Goal: Transaction & Acquisition: Purchase product/service

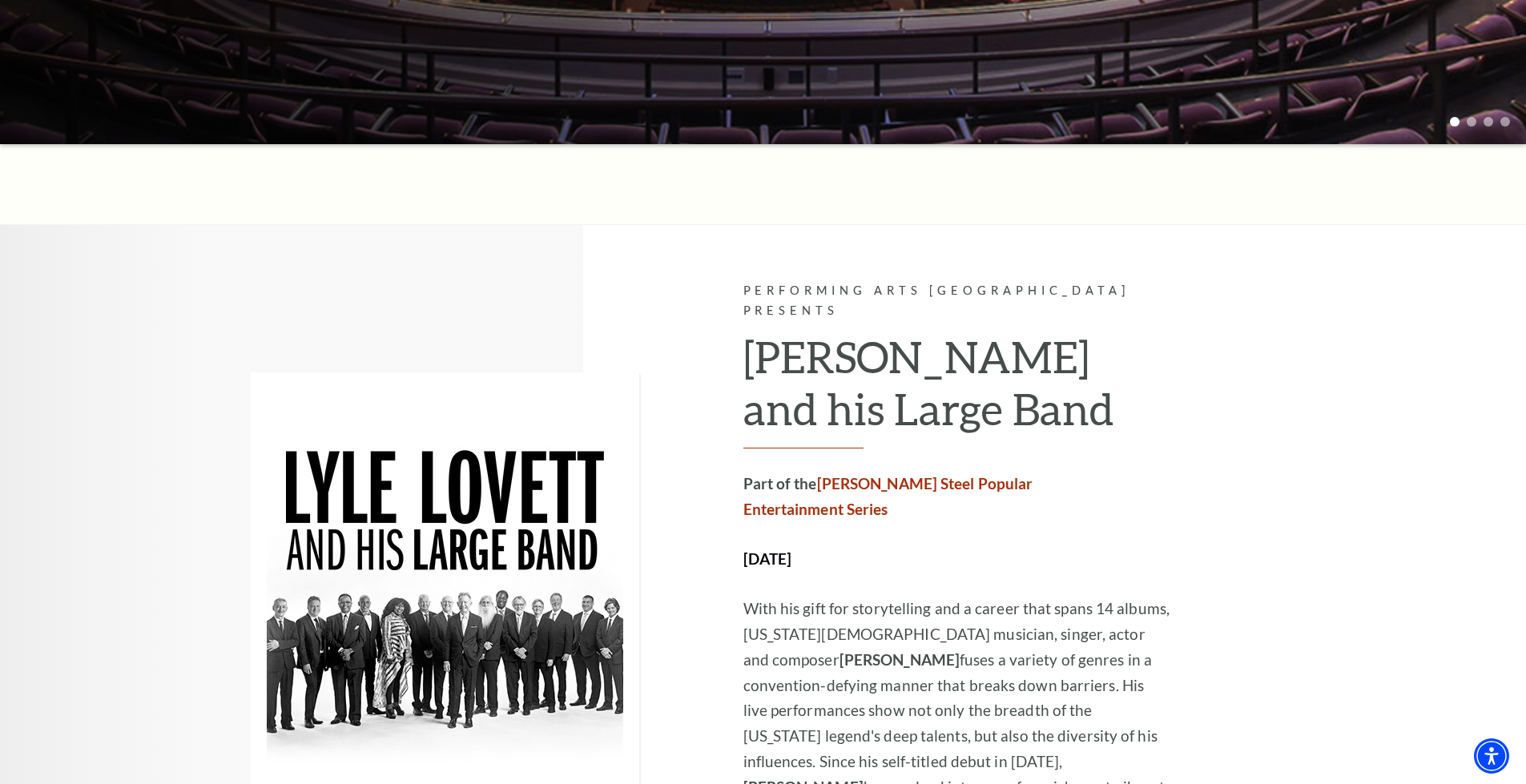
scroll to position [720, 0]
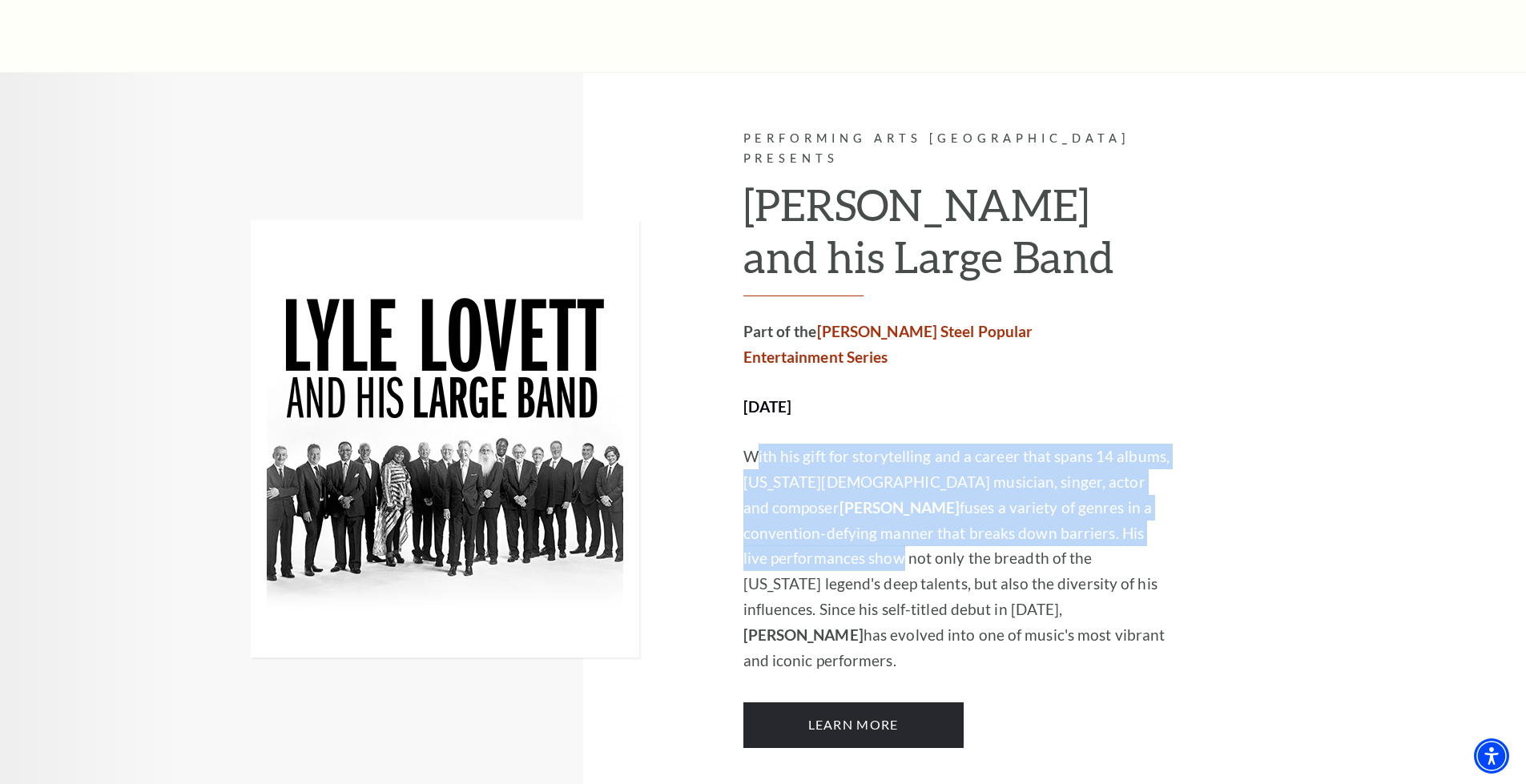
drag, startPoint x: 760, startPoint y: 410, endPoint x: 1062, endPoint y: 480, distance: 310.0
click at [1062, 480] on p "With his gift for storytelling and a career that spans 14 albums, [US_STATE][DE…" at bounding box center [958, 559] width 429 height 231
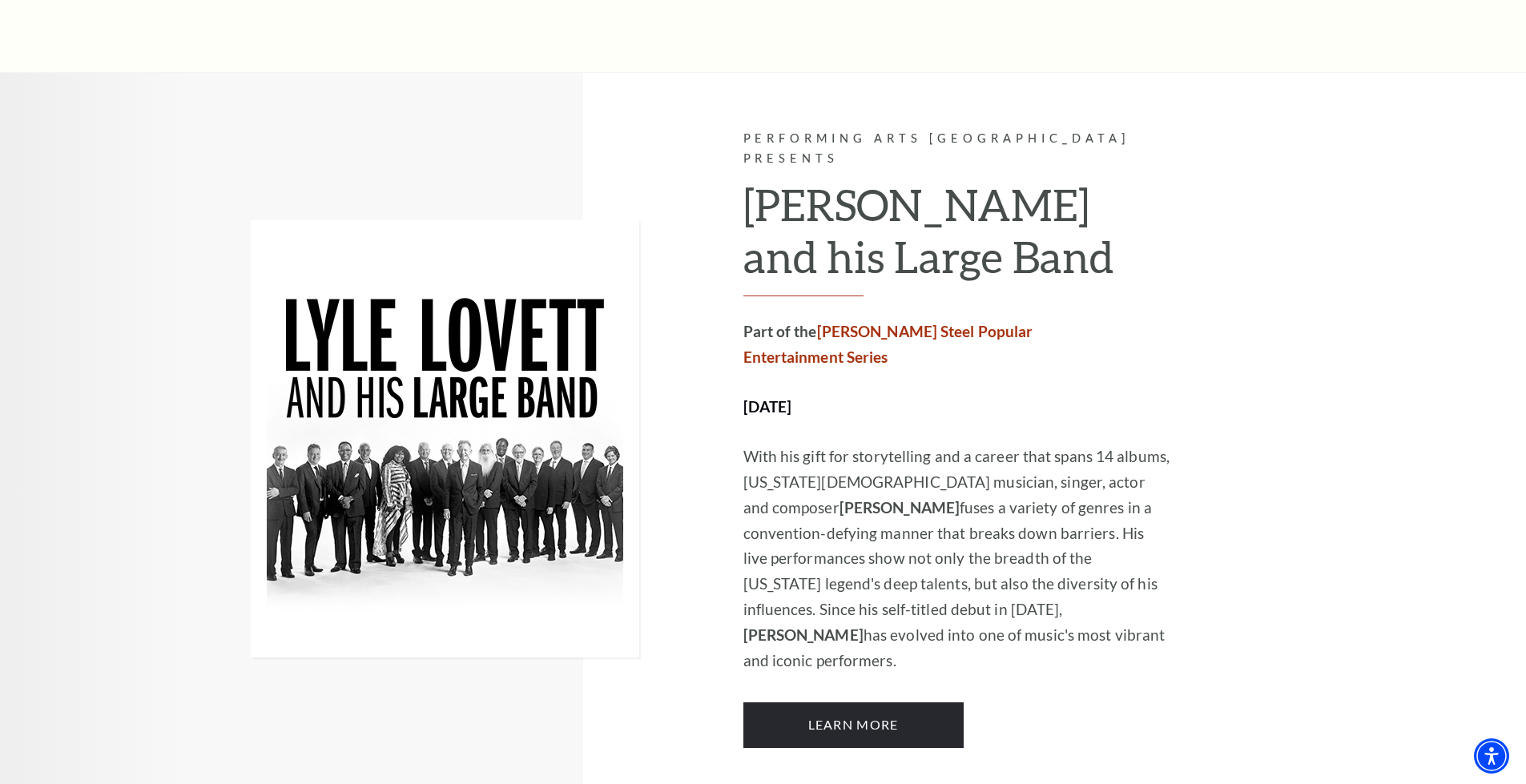
click at [933, 511] on p "With his gift for storytelling and a career that spans 14 albums, [US_STATE][DE…" at bounding box center [958, 559] width 429 height 231
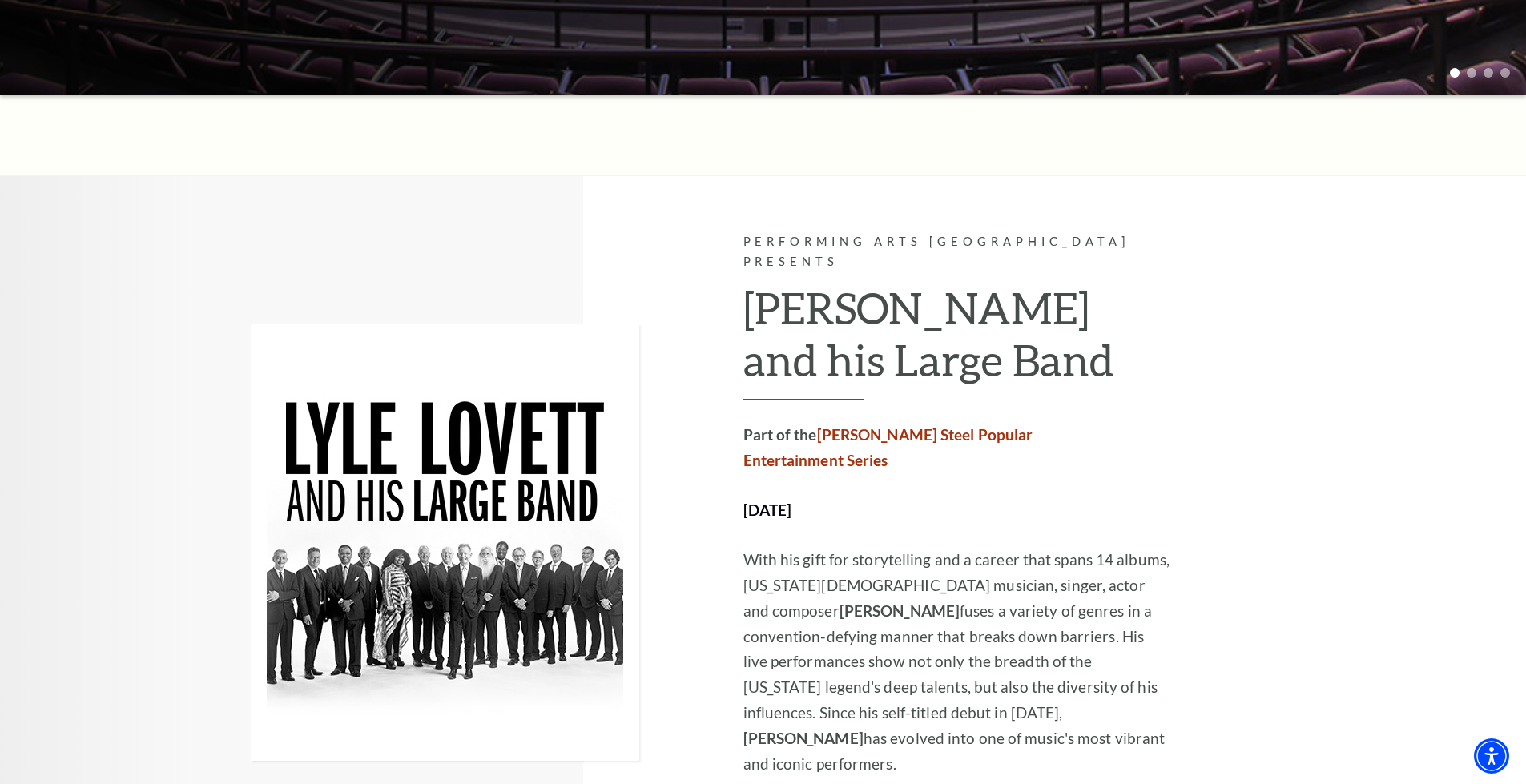
scroll to position [800, 0]
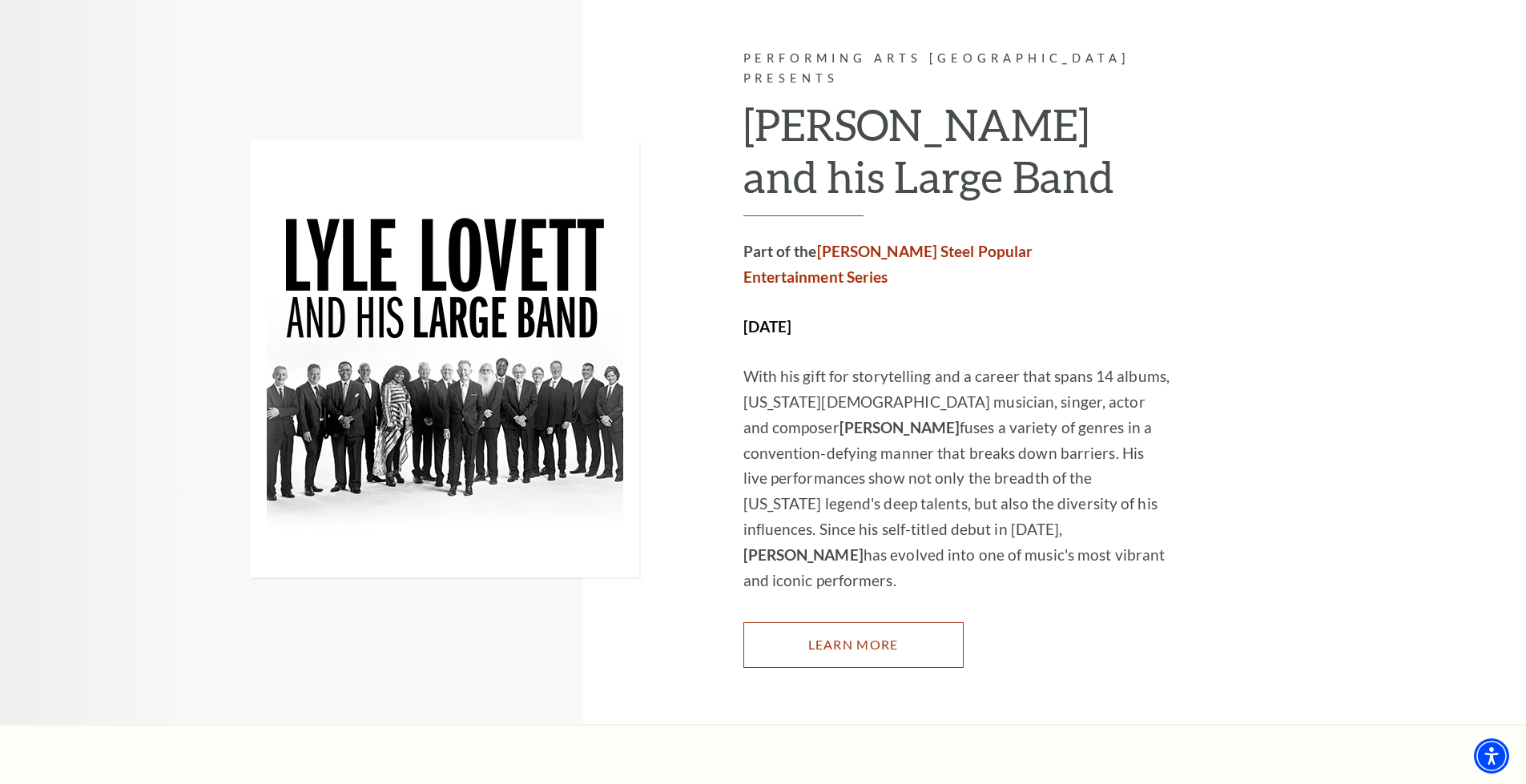
click at [802, 622] on link "Learn More" at bounding box center [853, 644] width 220 height 45
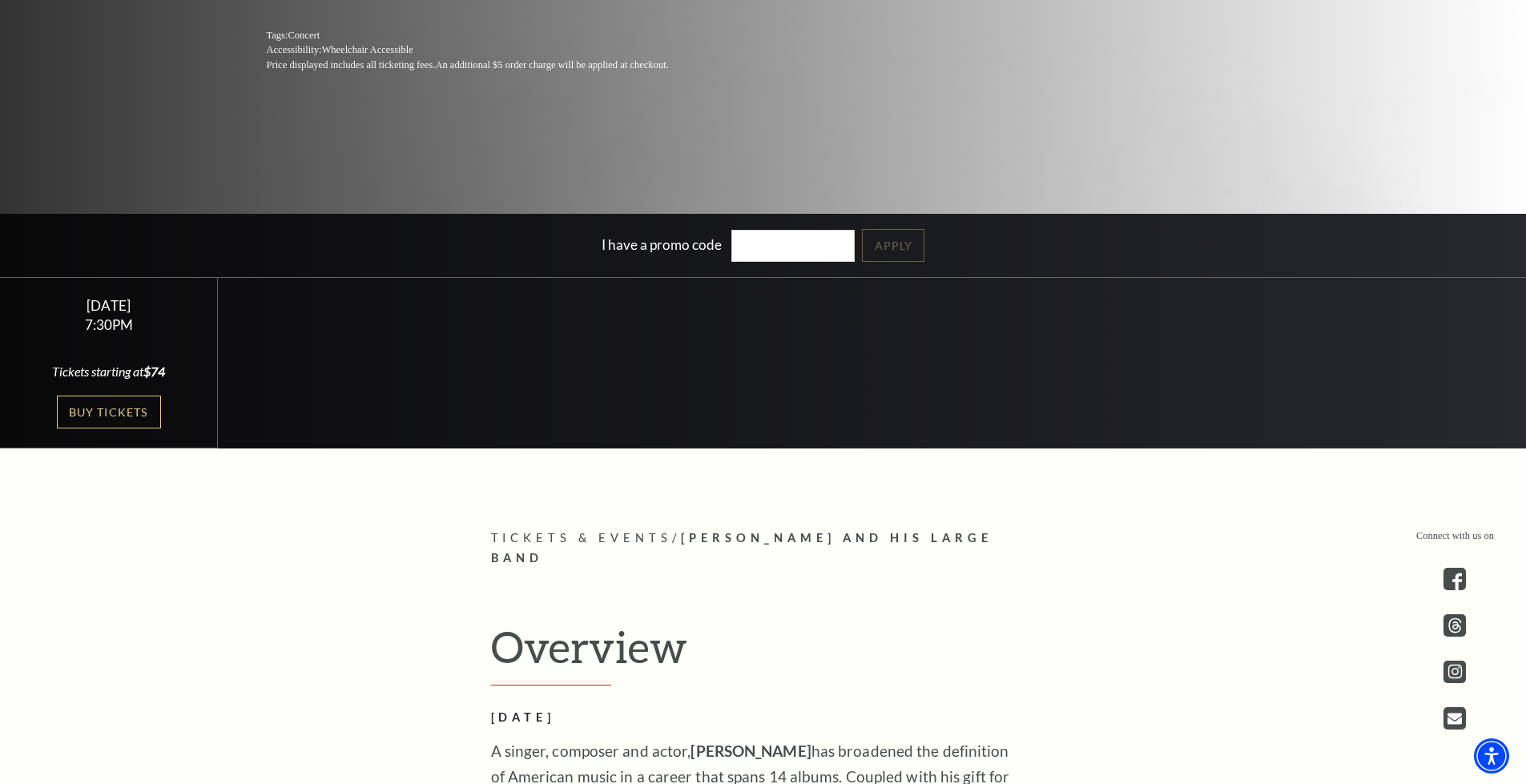
scroll to position [401, 0]
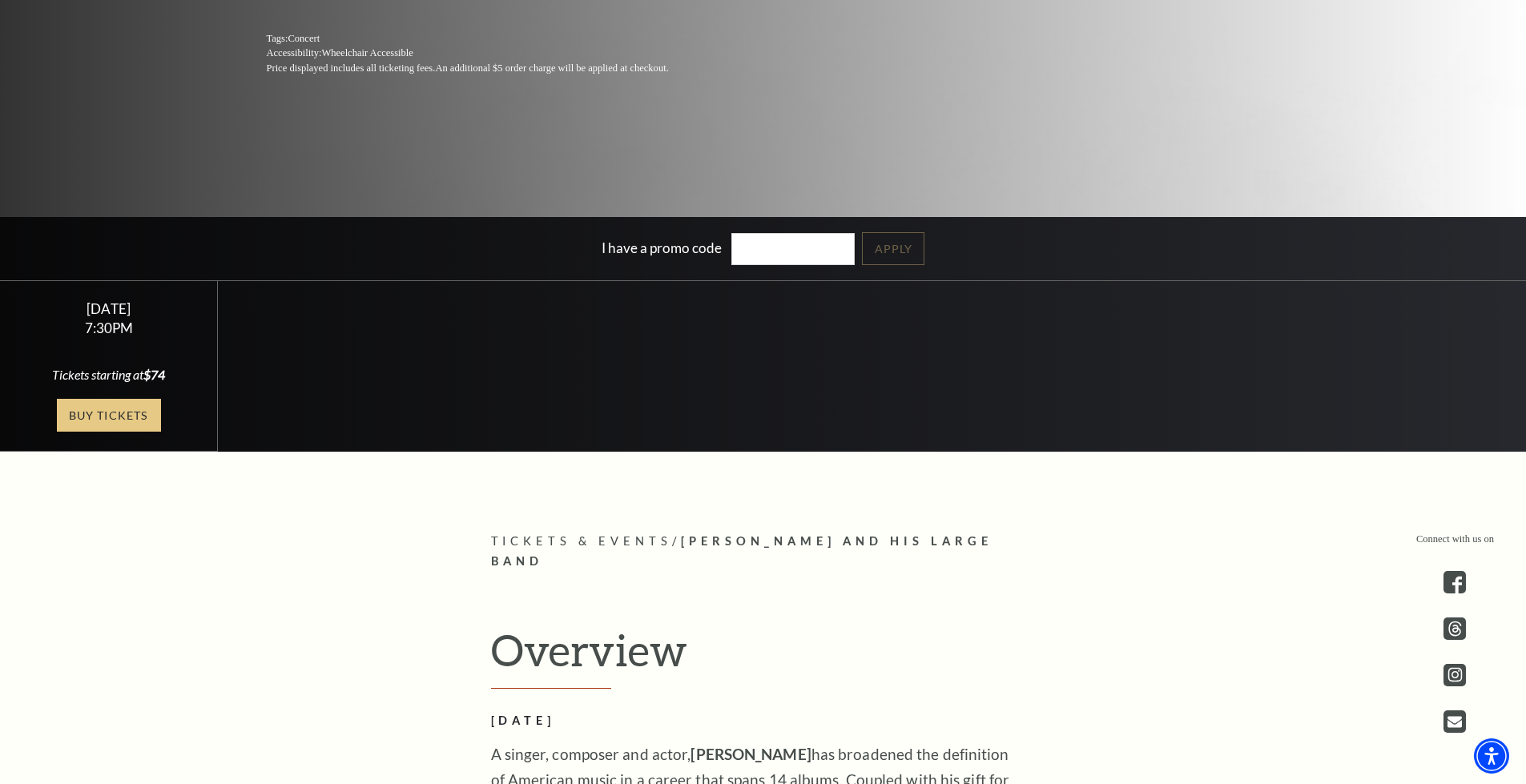
click at [104, 422] on link "Buy Tickets" at bounding box center [109, 415] width 105 height 33
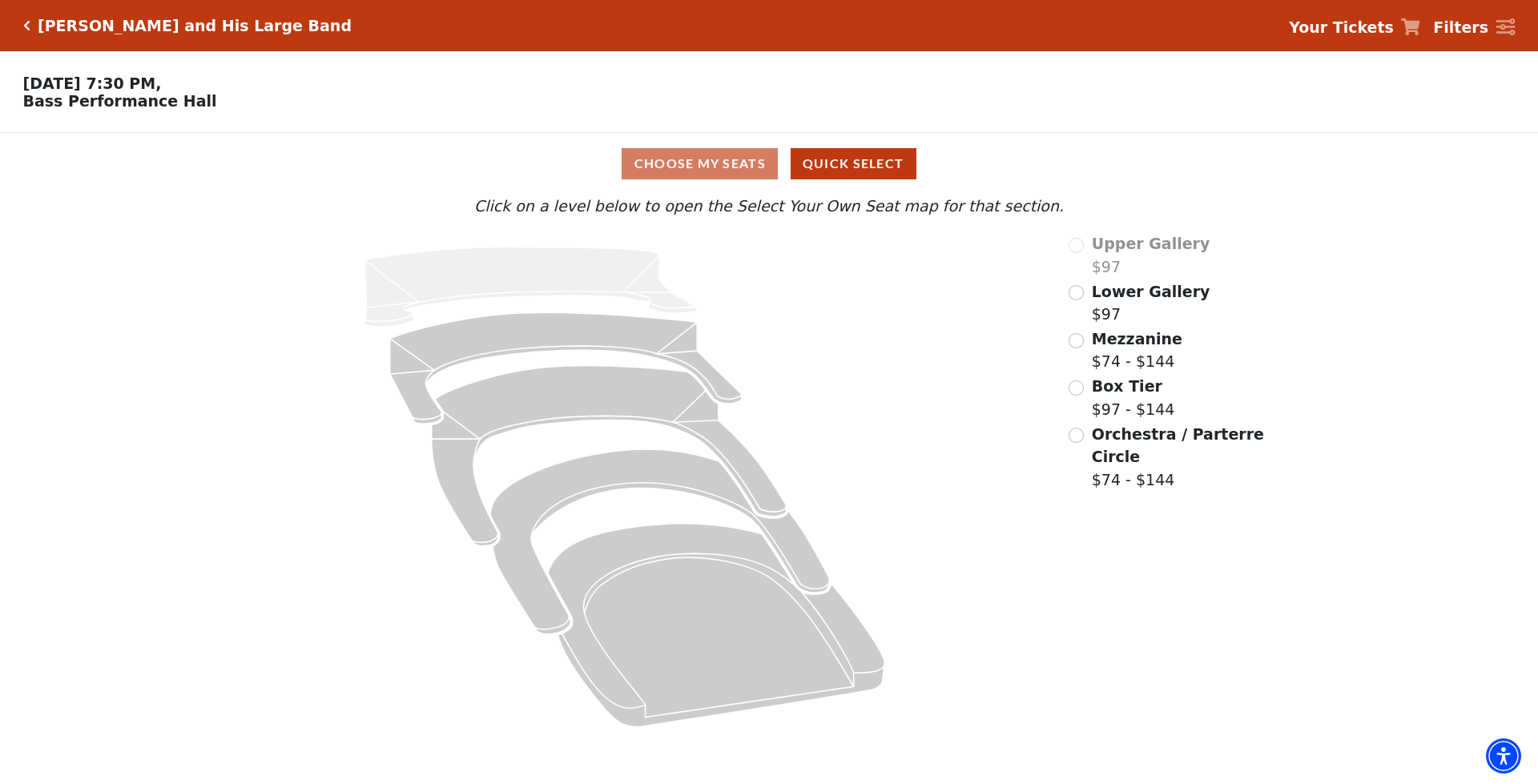
click at [1065, 443] on div "Upper Gallery $97 Lower Gallery $97 Mezzanine $74 - $144 Box Tier $97 - $144 Or…" at bounding box center [1167, 487] width 220 height 510
click at [1071, 442] on input "Orchestra / Parterre Circle$74 - $144\a" at bounding box center [1076, 435] width 15 height 15
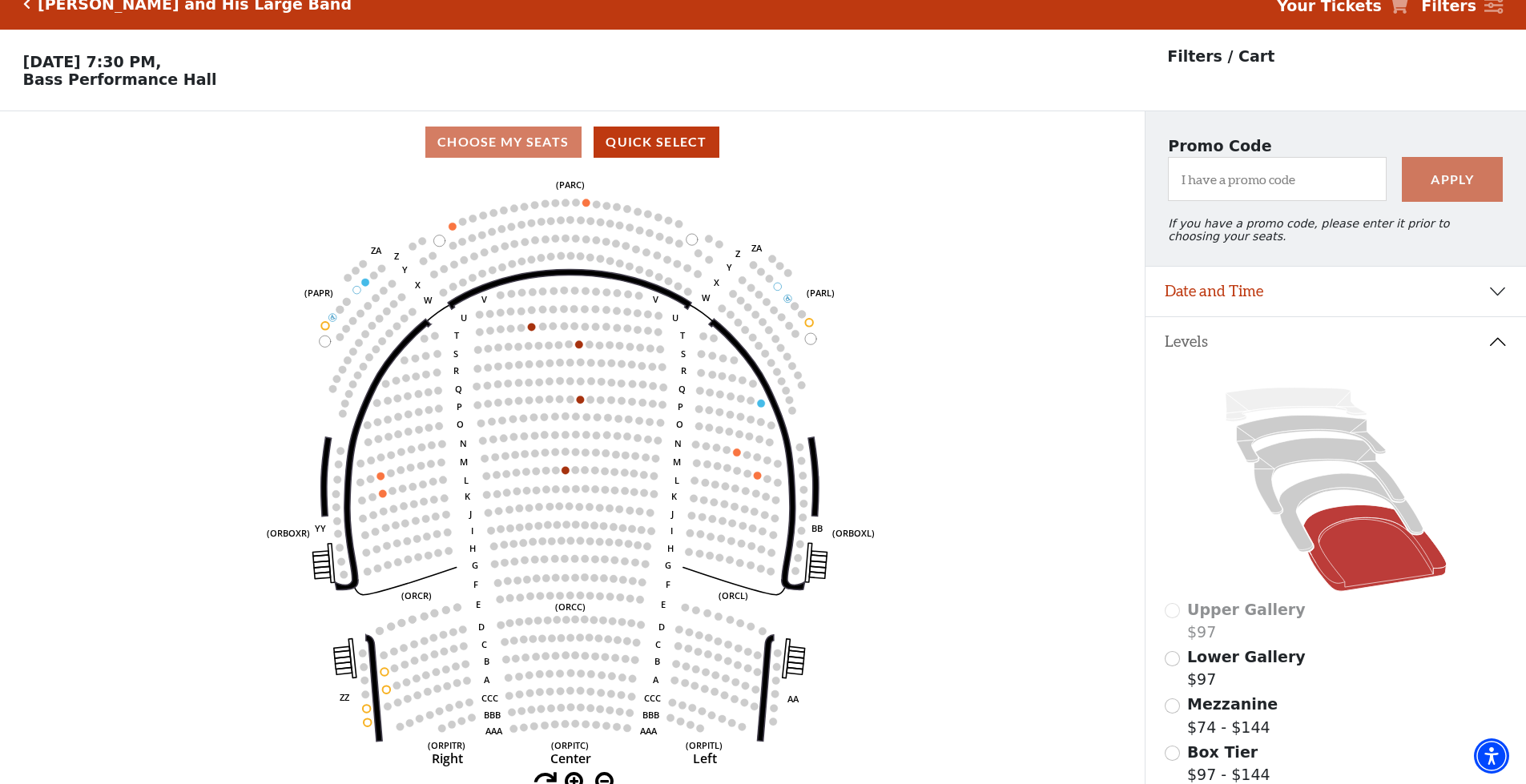
scroll to position [80, 0]
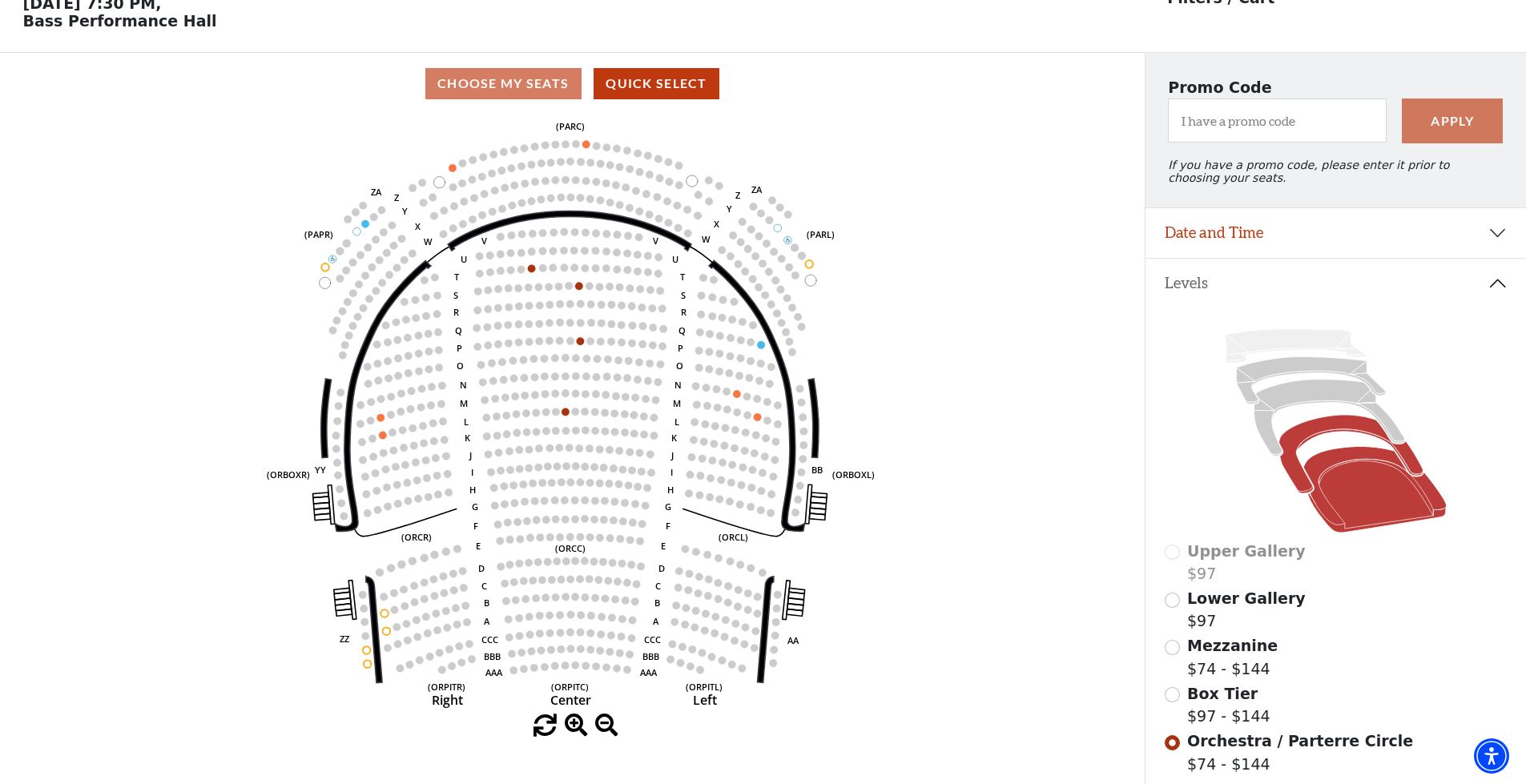
click at [1292, 468] on icon at bounding box center [1351, 454] width 145 height 78
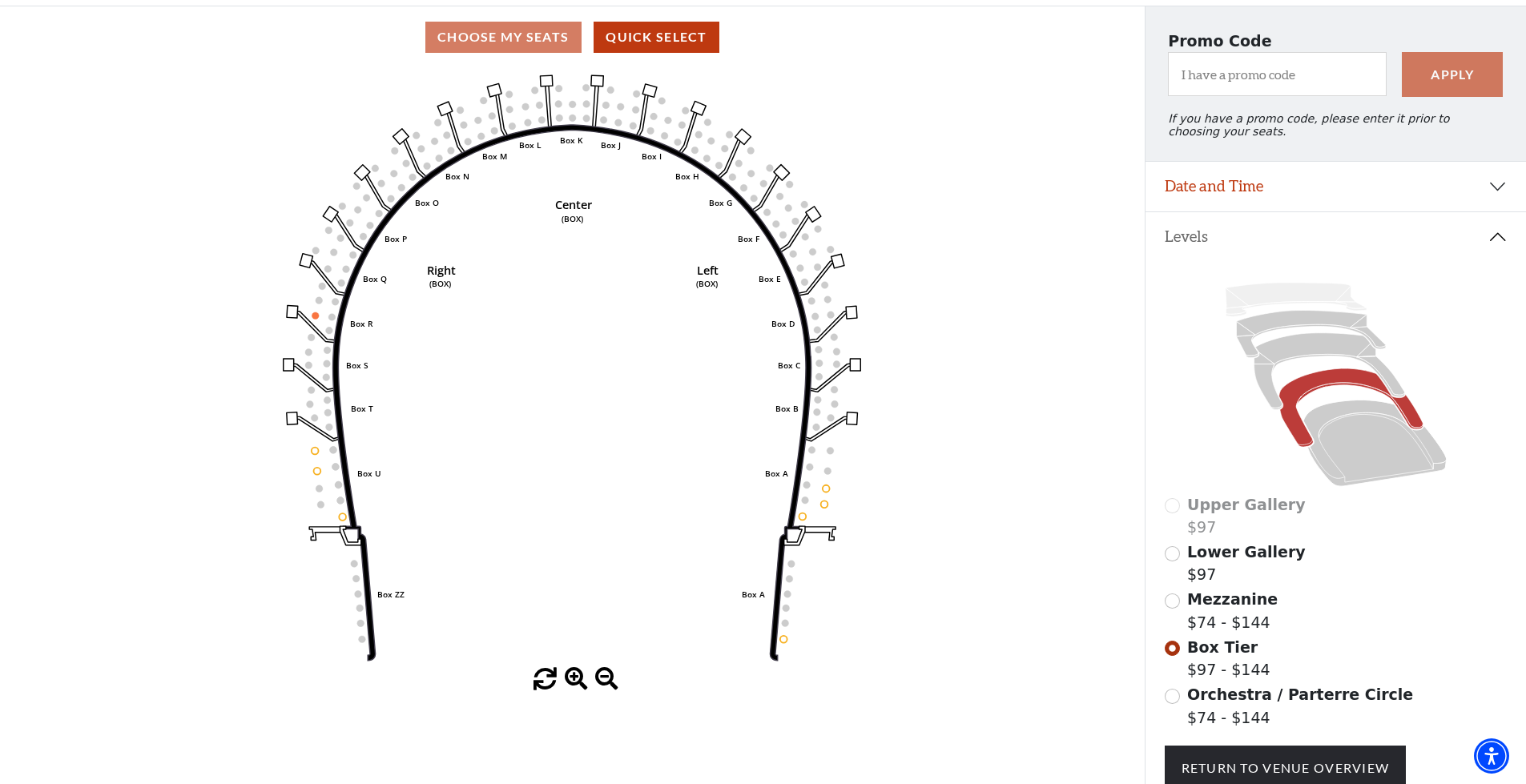
scroll to position [154, 0]
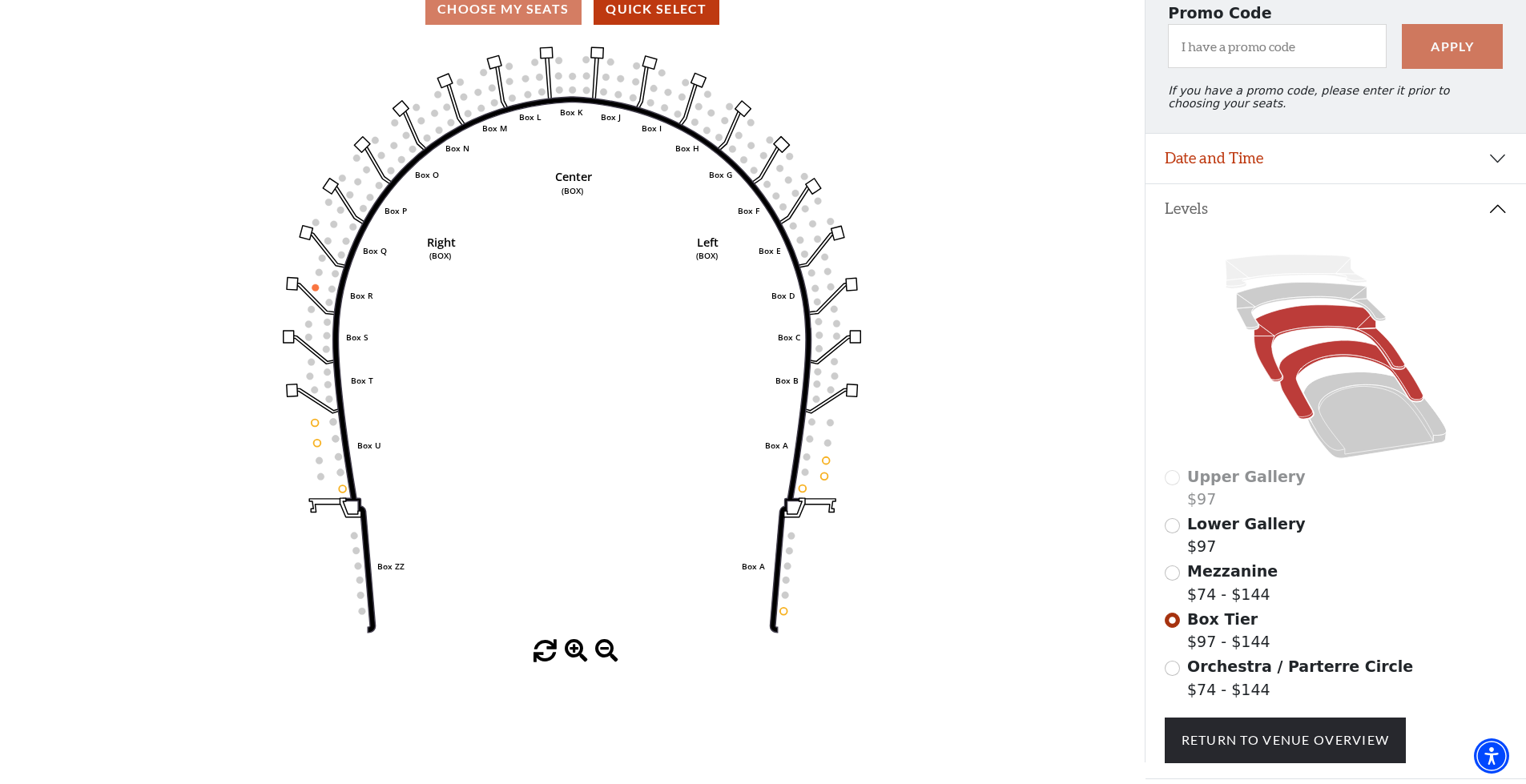
click at [1286, 338] on icon at bounding box center [1329, 343] width 151 height 77
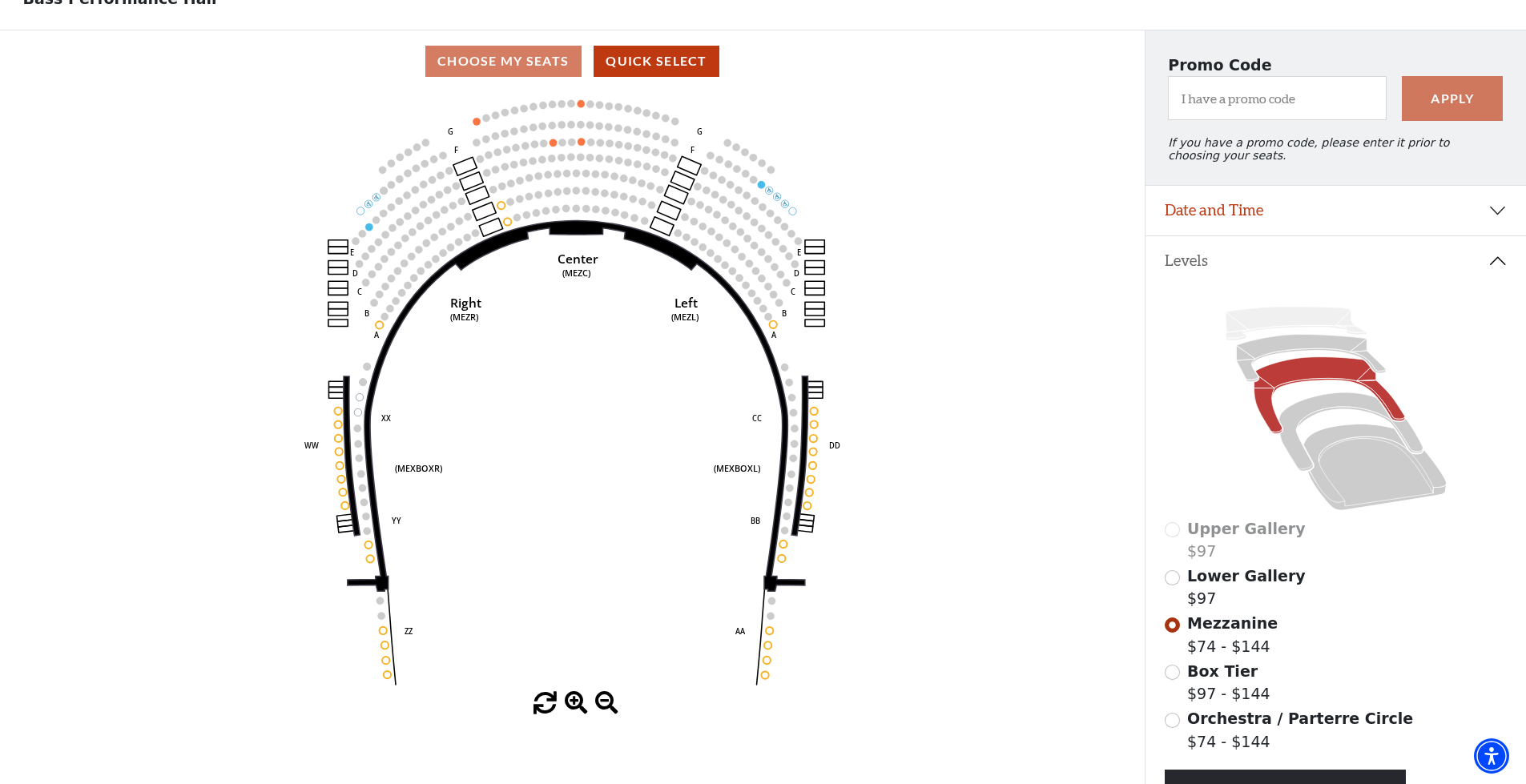
scroll to position [74, 0]
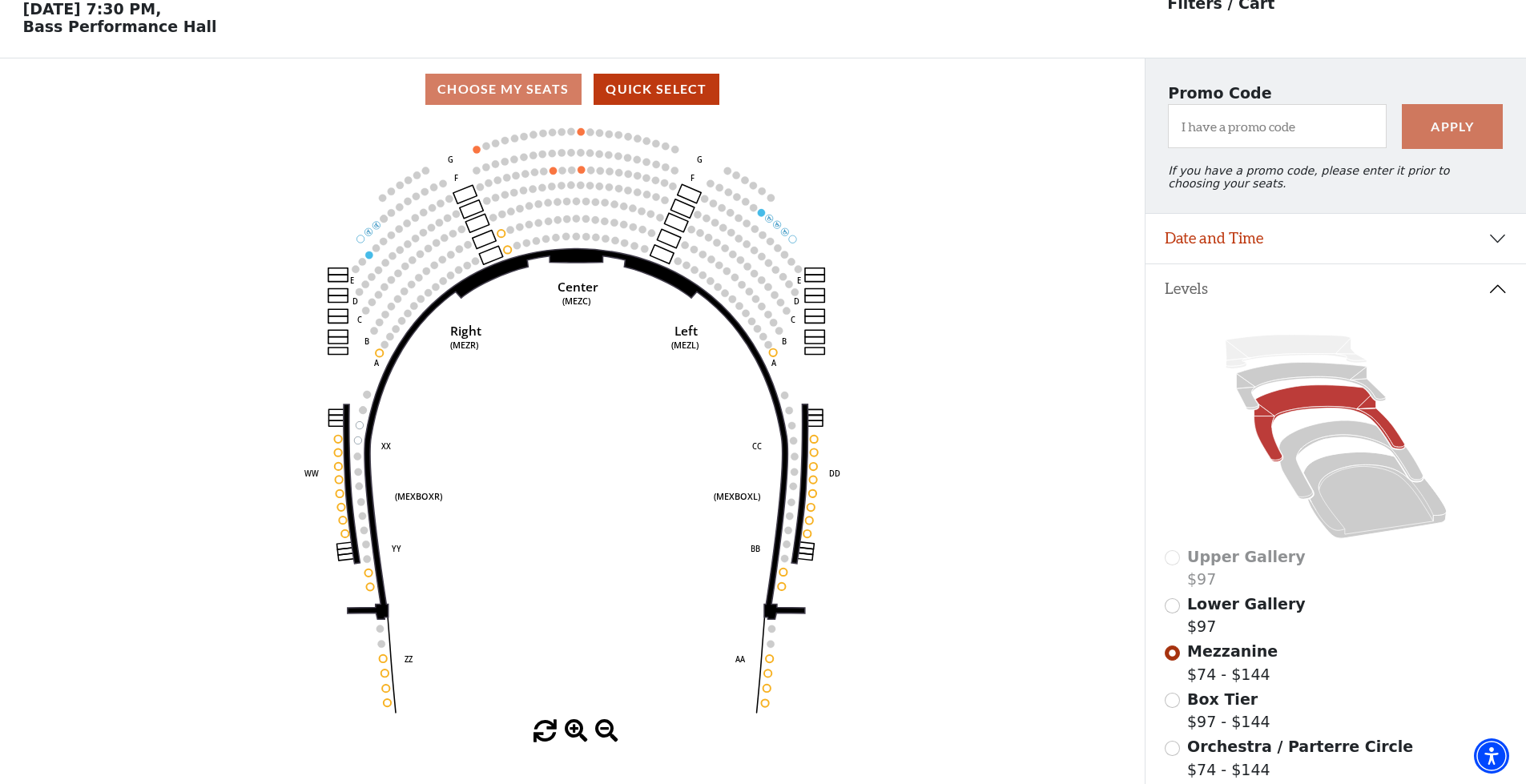
click at [1249, 611] on span "Lower Gallery" at bounding box center [1246, 603] width 118 height 17
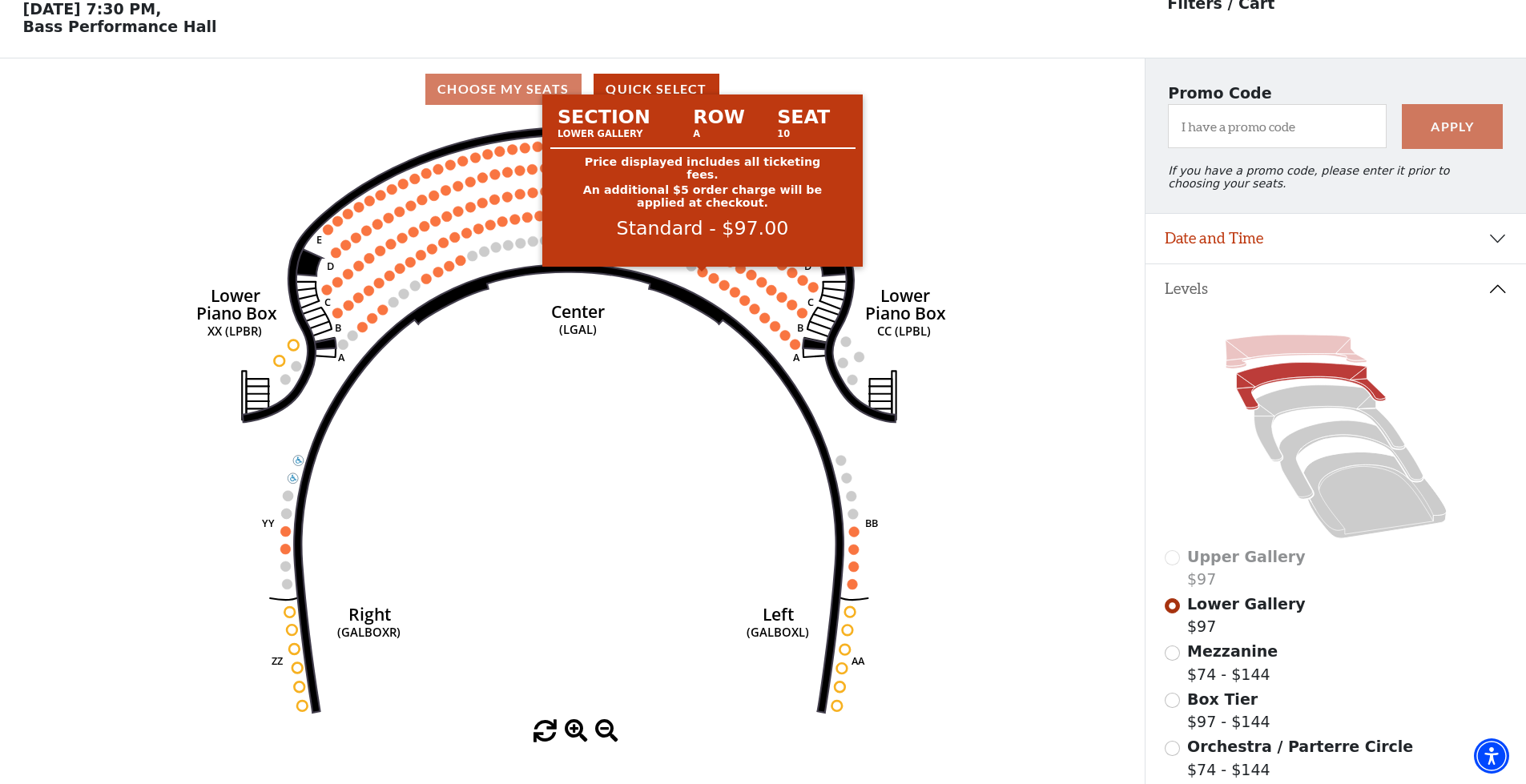
click at [1279, 354] on icon at bounding box center [1295, 351] width 141 height 34
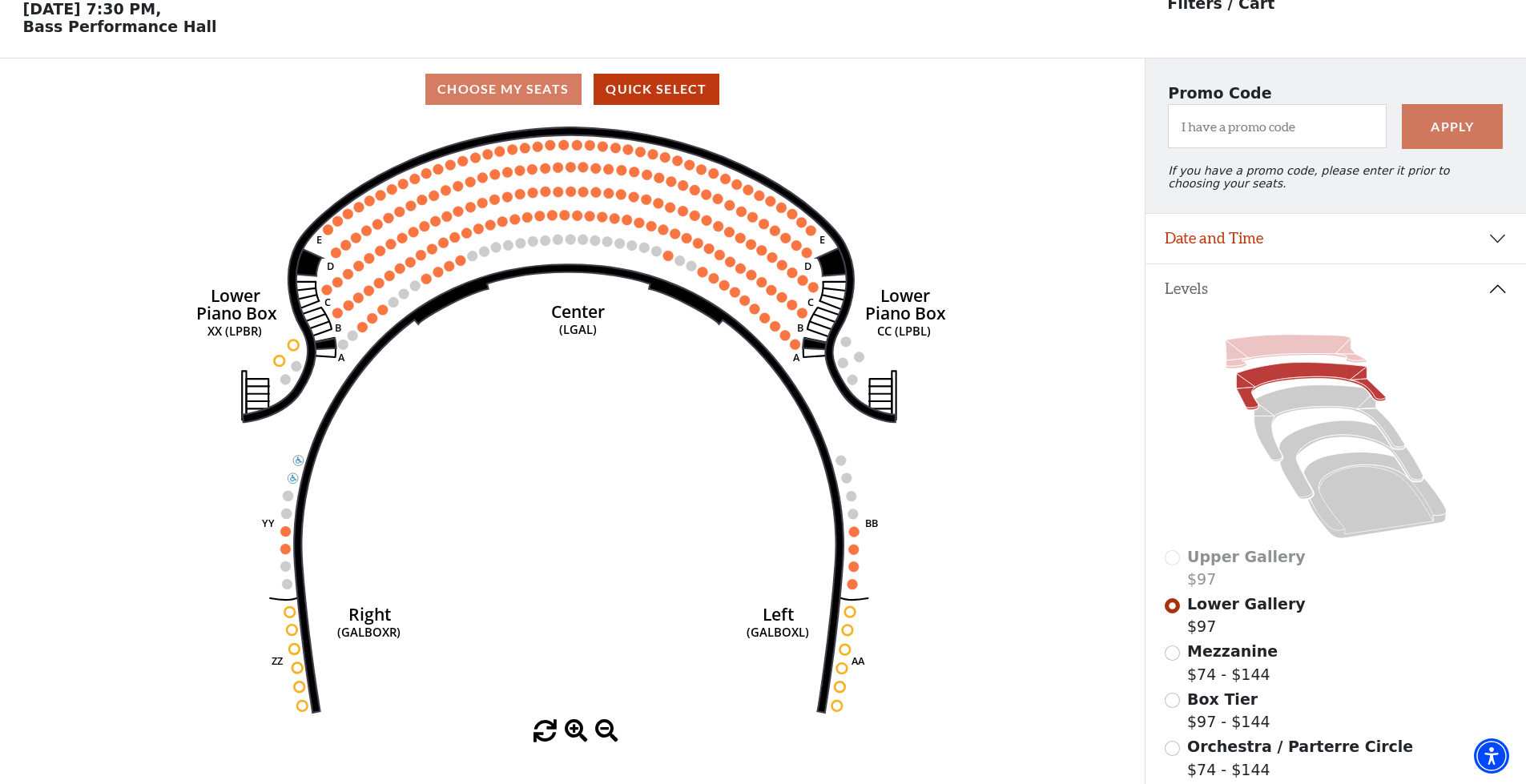
click at [1331, 358] on icon at bounding box center [1295, 351] width 141 height 34
click at [1282, 364] on icon at bounding box center [1295, 351] width 141 height 34
click at [1280, 351] on icon at bounding box center [1295, 351] width 141 height 34
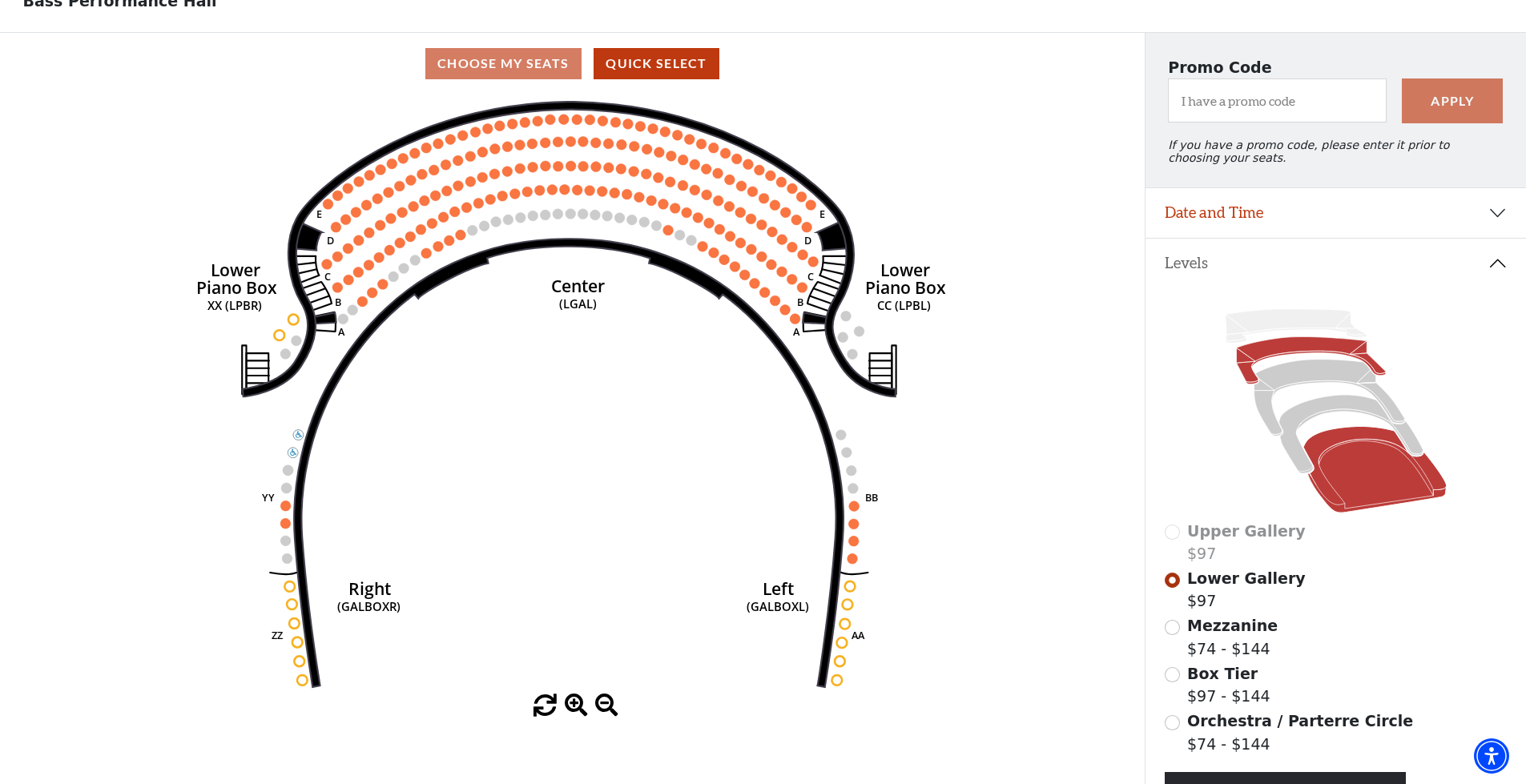
click at [1393, 483] on icon at bounding box center [1375, 470] width 144 height 86
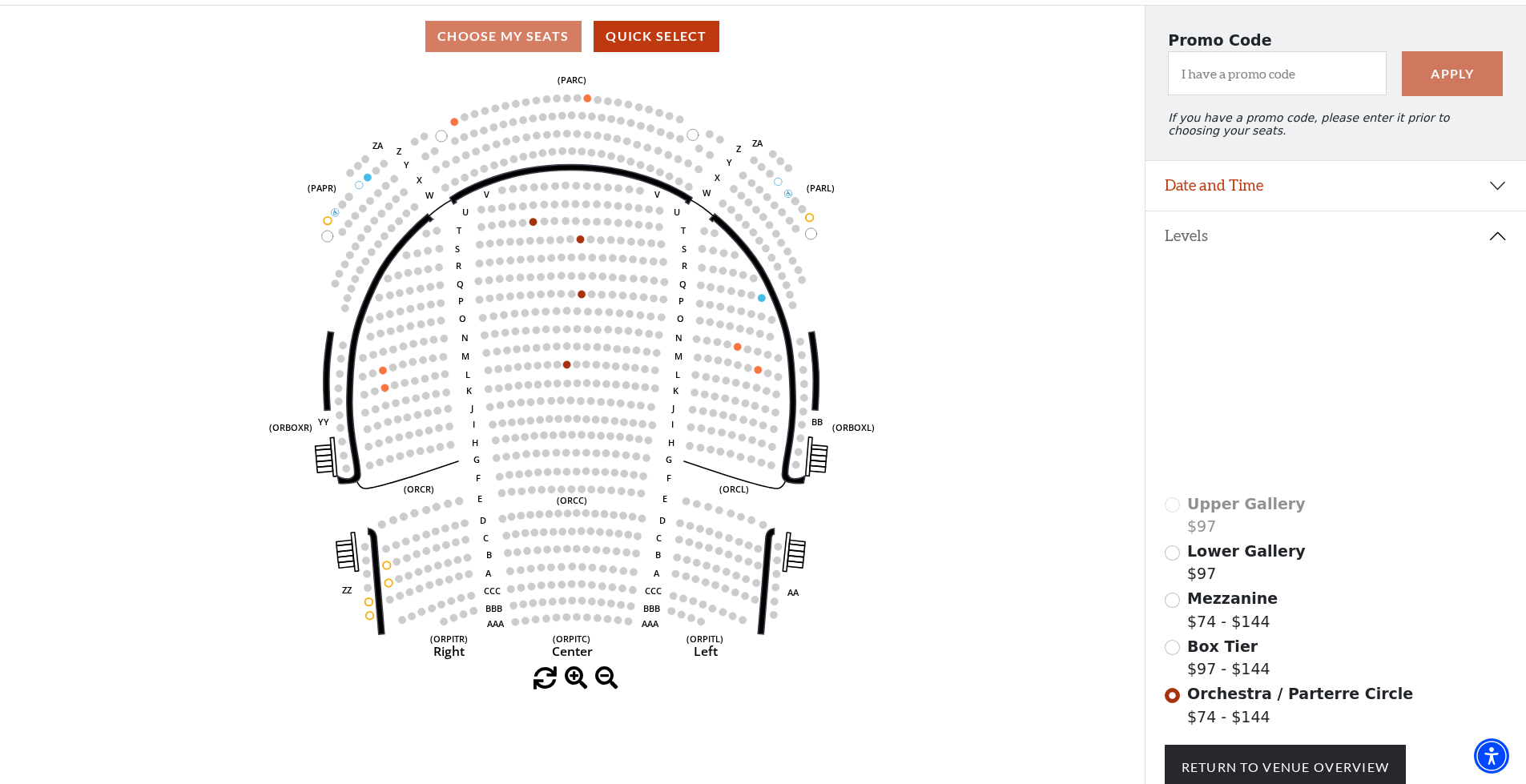
scroll to position [154, 0]
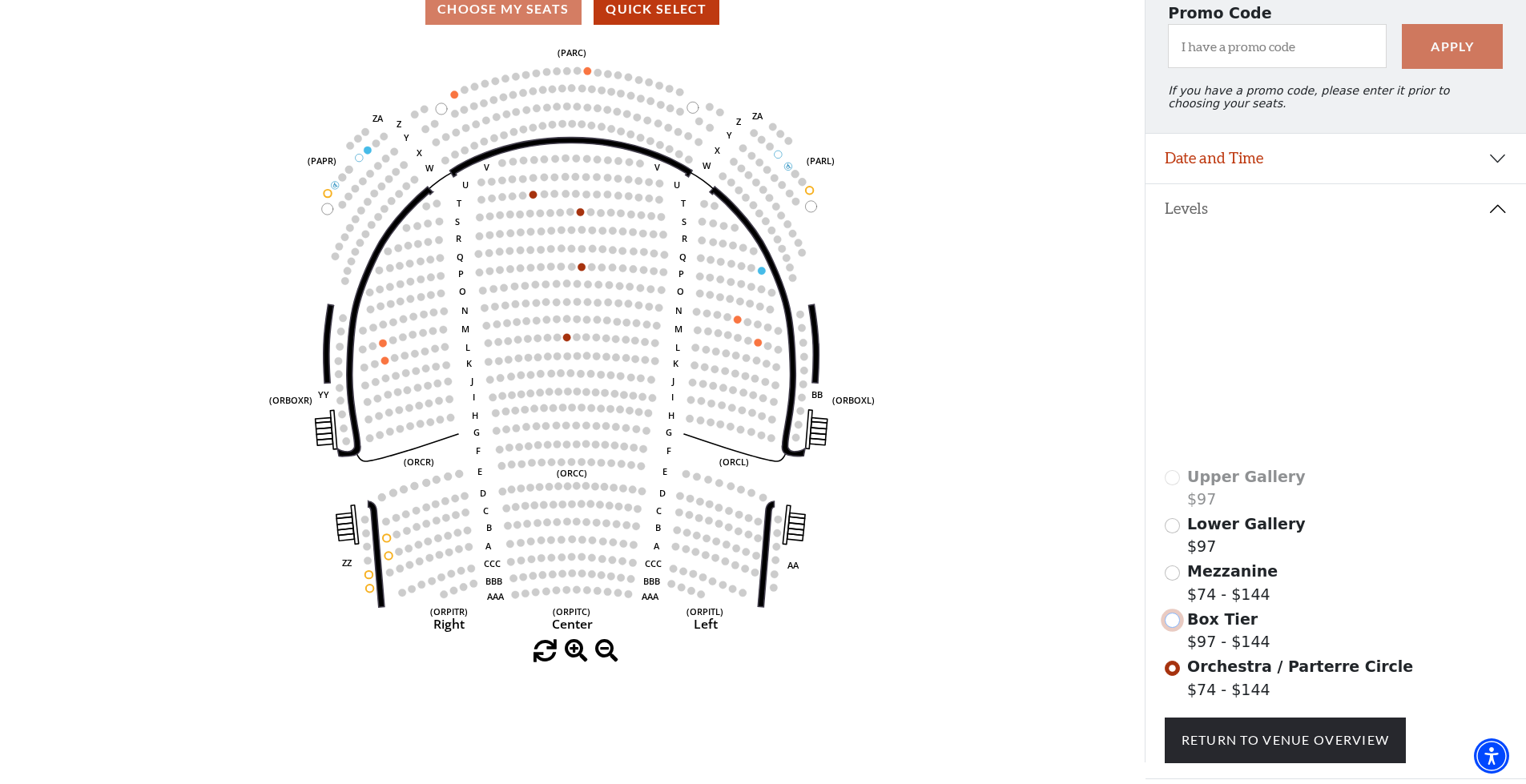
click at [1172, 628] on input "Box Tier$97 - $144\a" at bounding box center [1172, 620] width 15 height 15
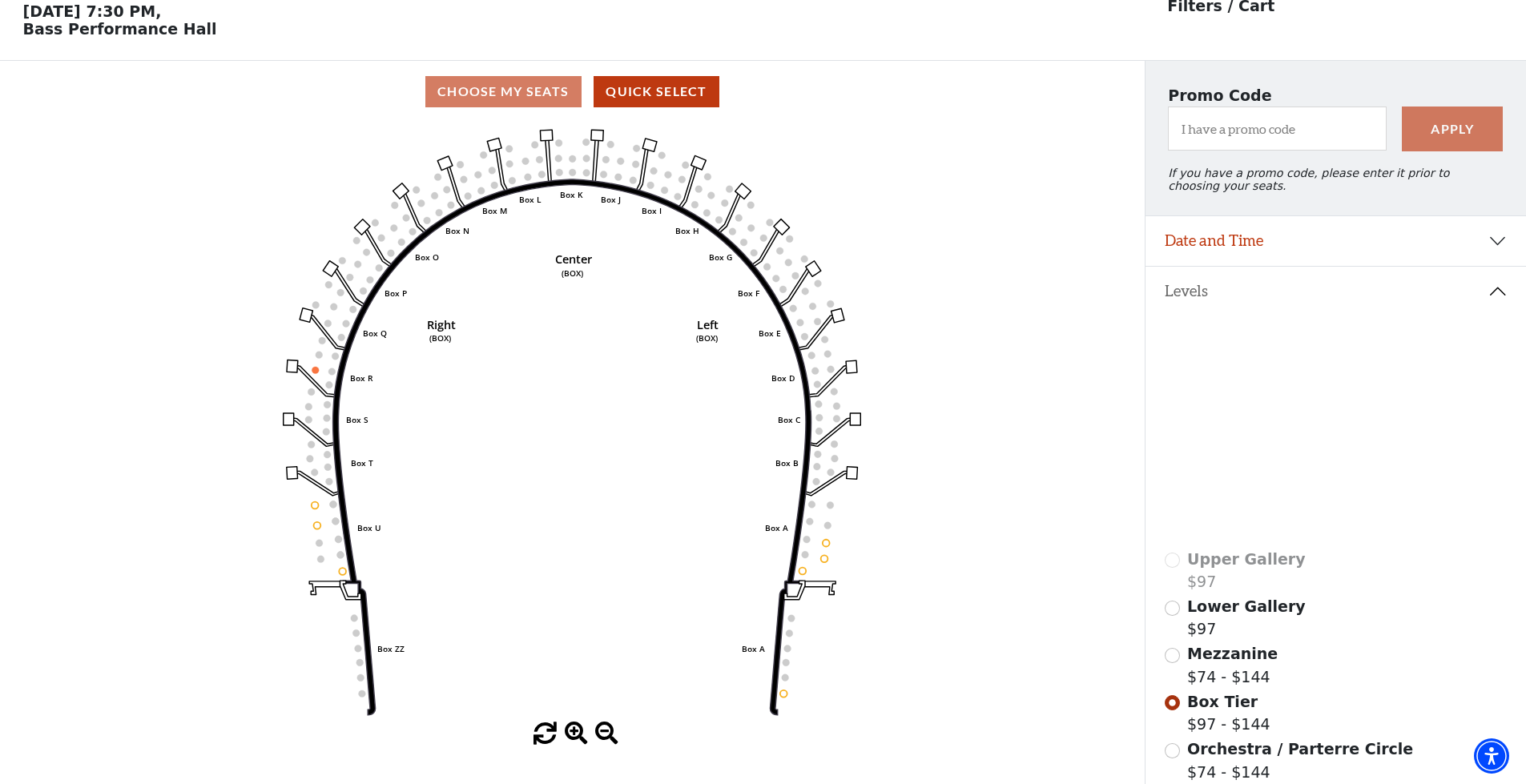
scroll to position [74, 0]
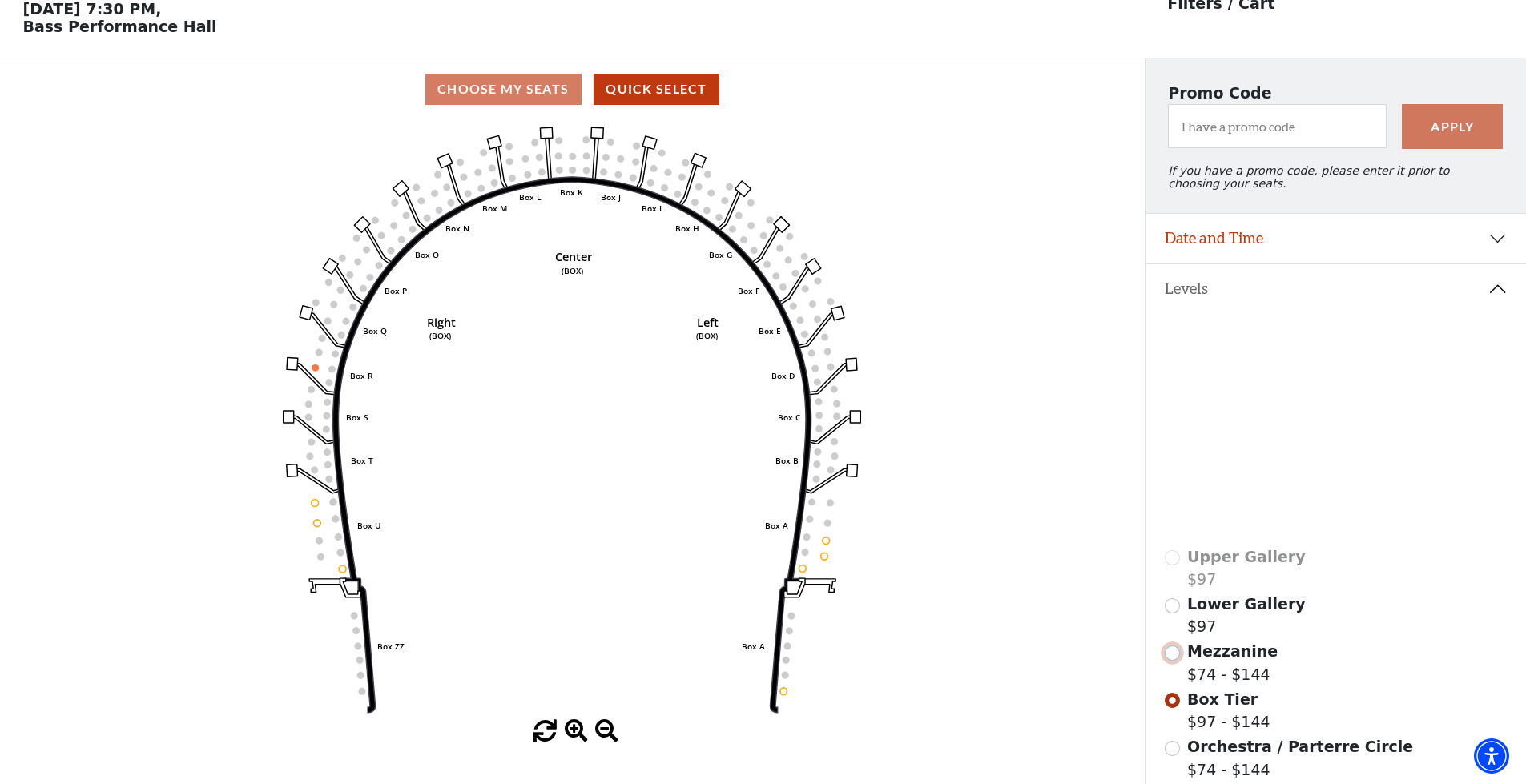
click at [1174, 658] on input "Mezzanine$74 - $144\a" at bounding box center [1172, 652] width 15 height 15
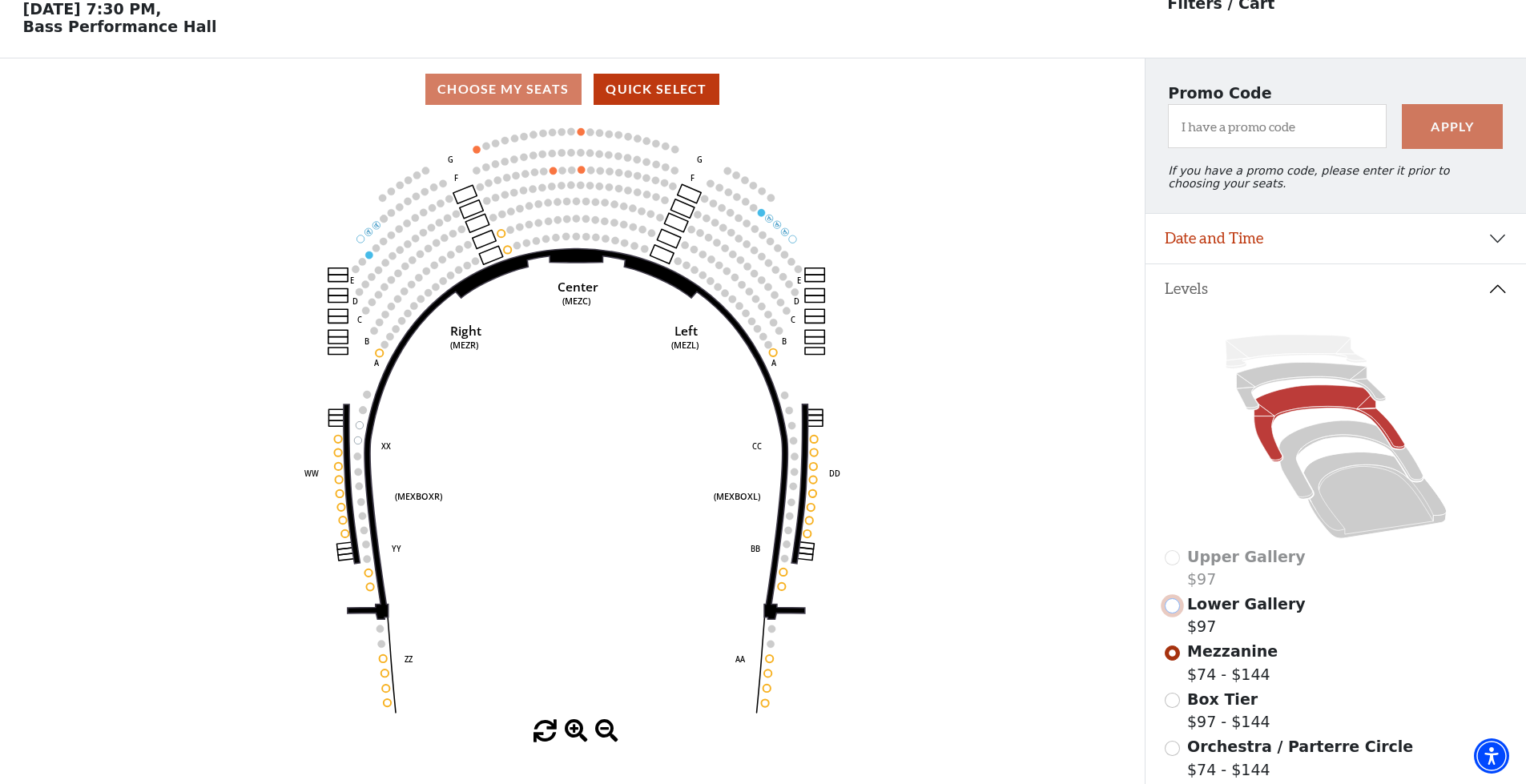
click at [1175, 610] on input "Lower Gallery$97\a" at bounding box center [1172, 605] width 15 height 15
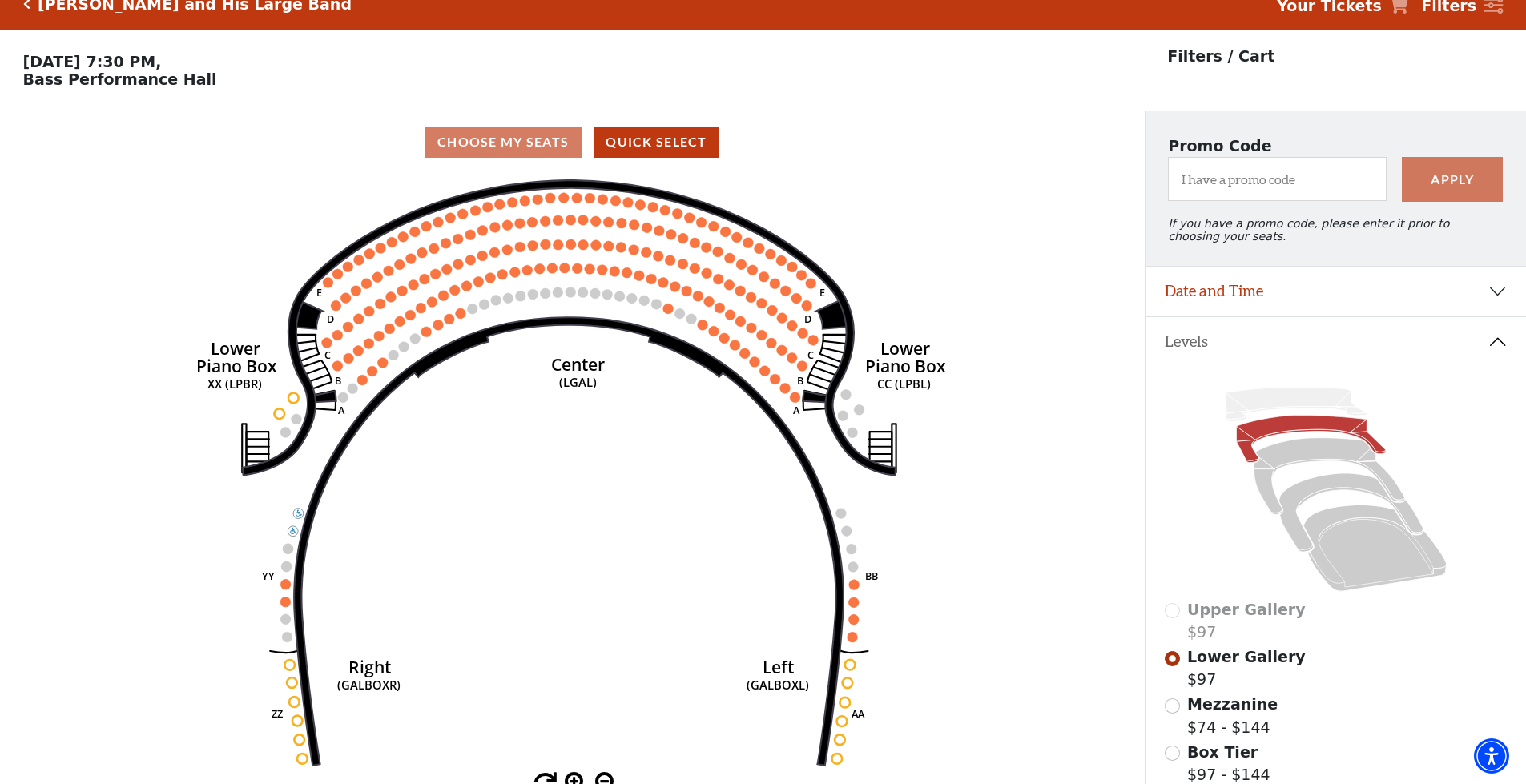
scroll to position [20, 0]
